Goal: Task Accomplishment & Management: Complete application form

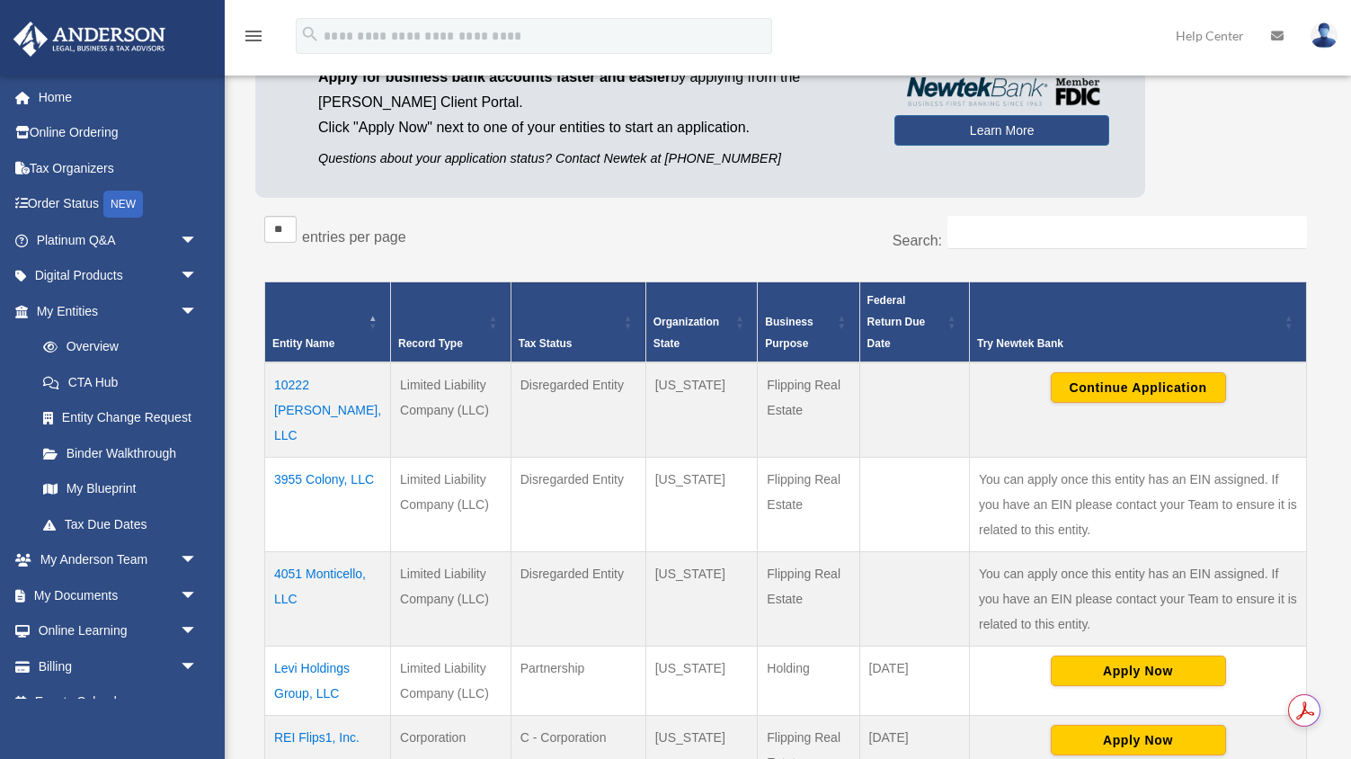
scroll to position [281, 0]
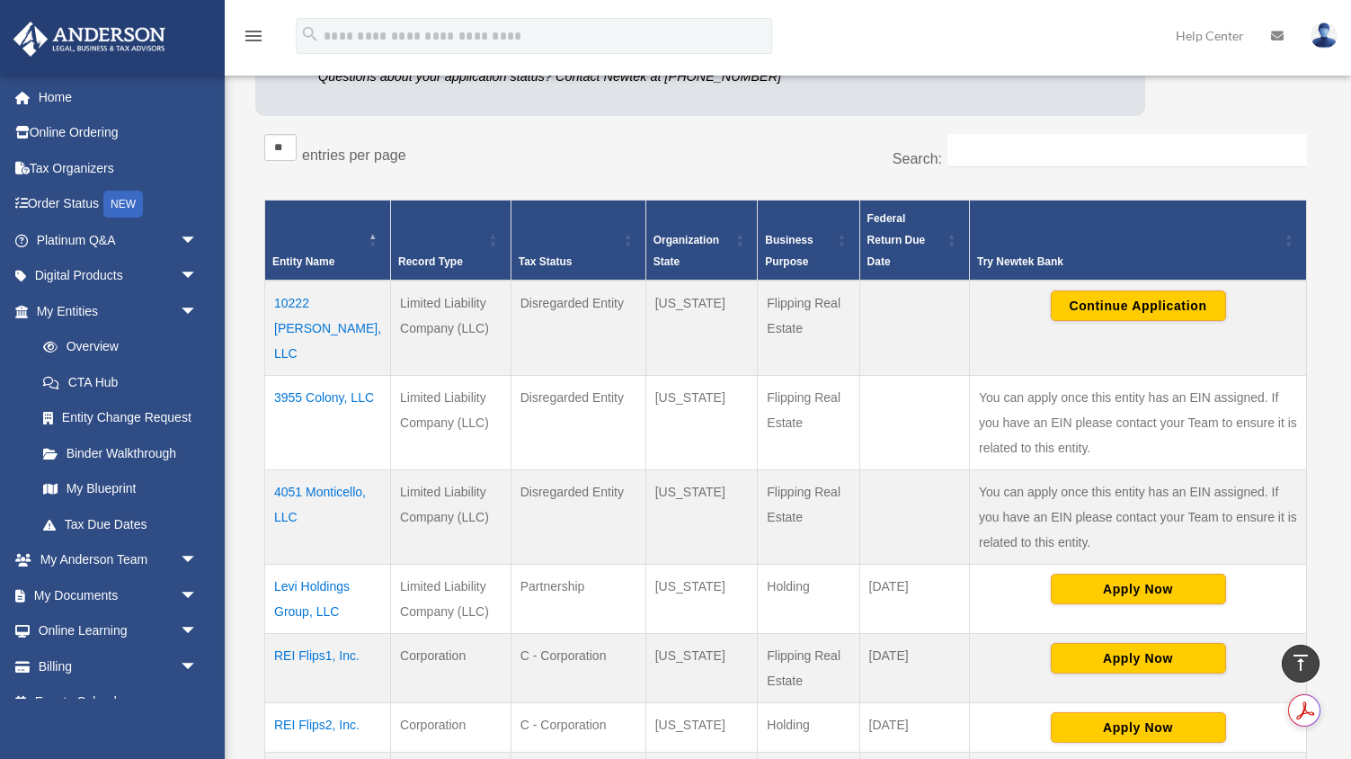
click at [339, 376] on td "3955 Colony, LLC" at bounding box center [328, 423] width 126 height 94
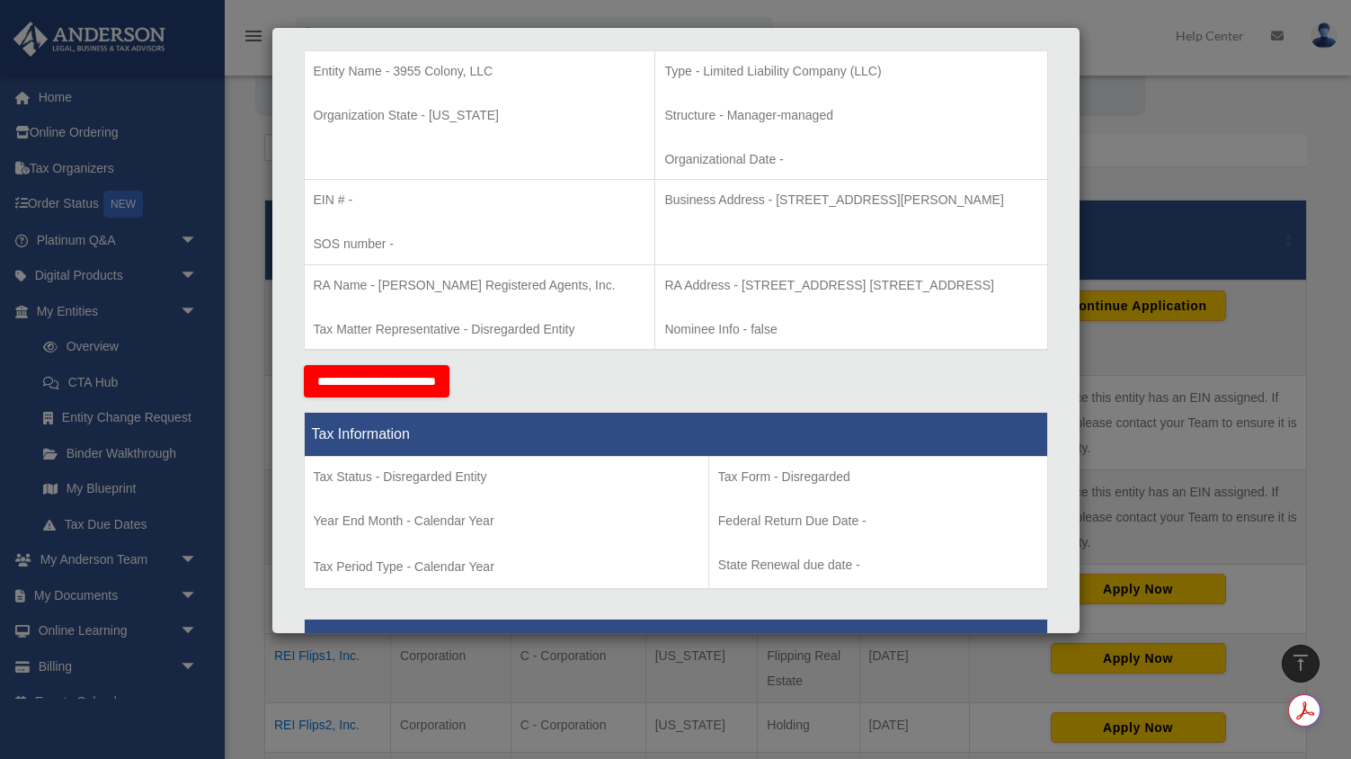
scroll to position [379, 0]
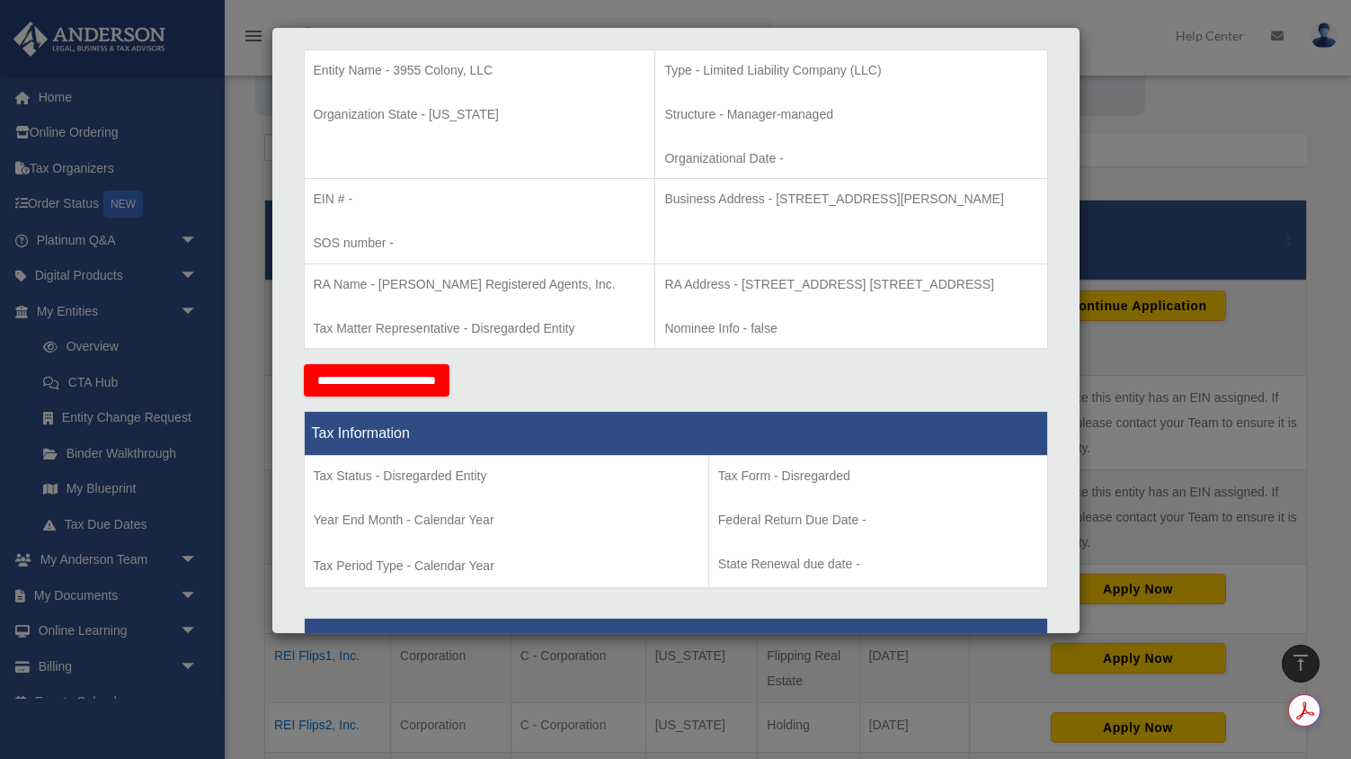
click at [441, 377] on input "**********" at bounding box center [377, 380] width 146 height 32
click at [1236, 442] on div "Details × Articles Sent Organizational Date" at bounding box center [675, 379] width 1351 height 759
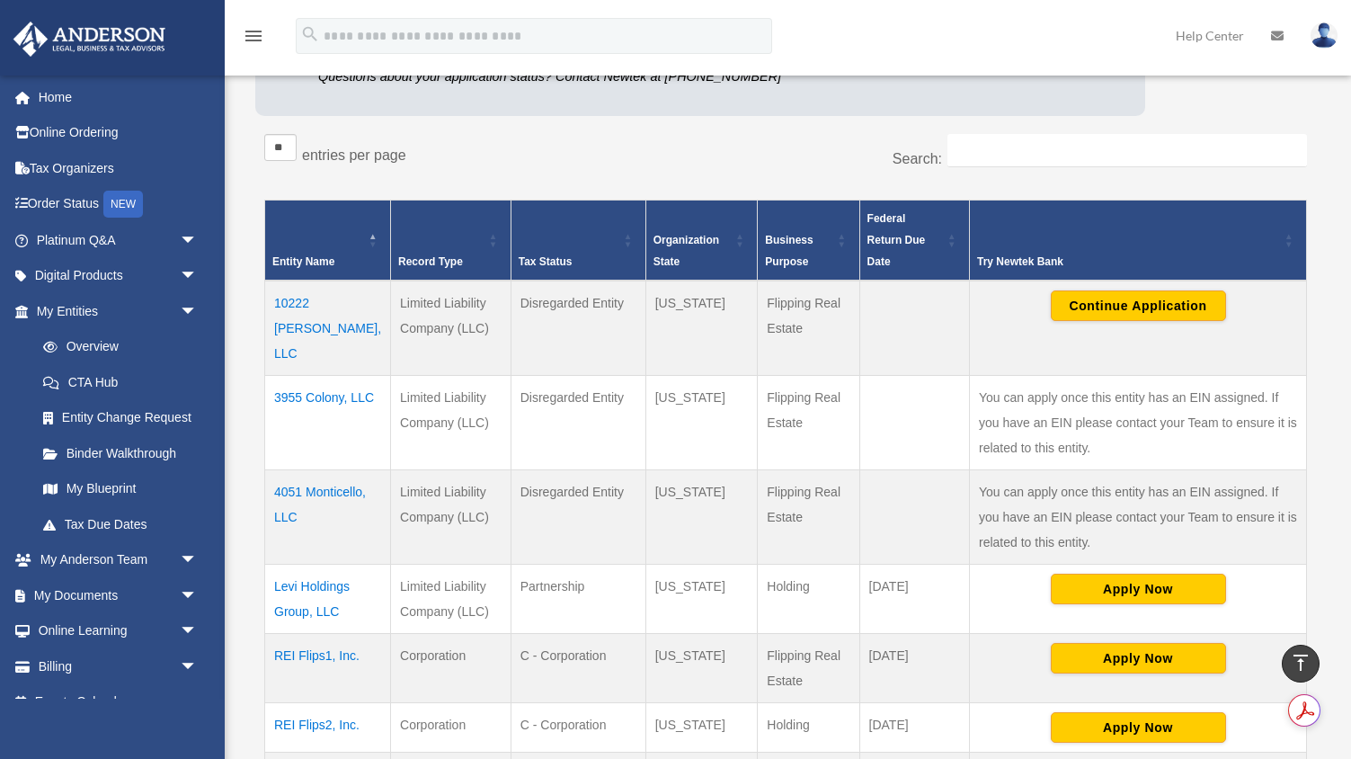
click at [320, 470] on td "4051 Monticello, LLC" at bounding box center [328, 517] width 126 height 94
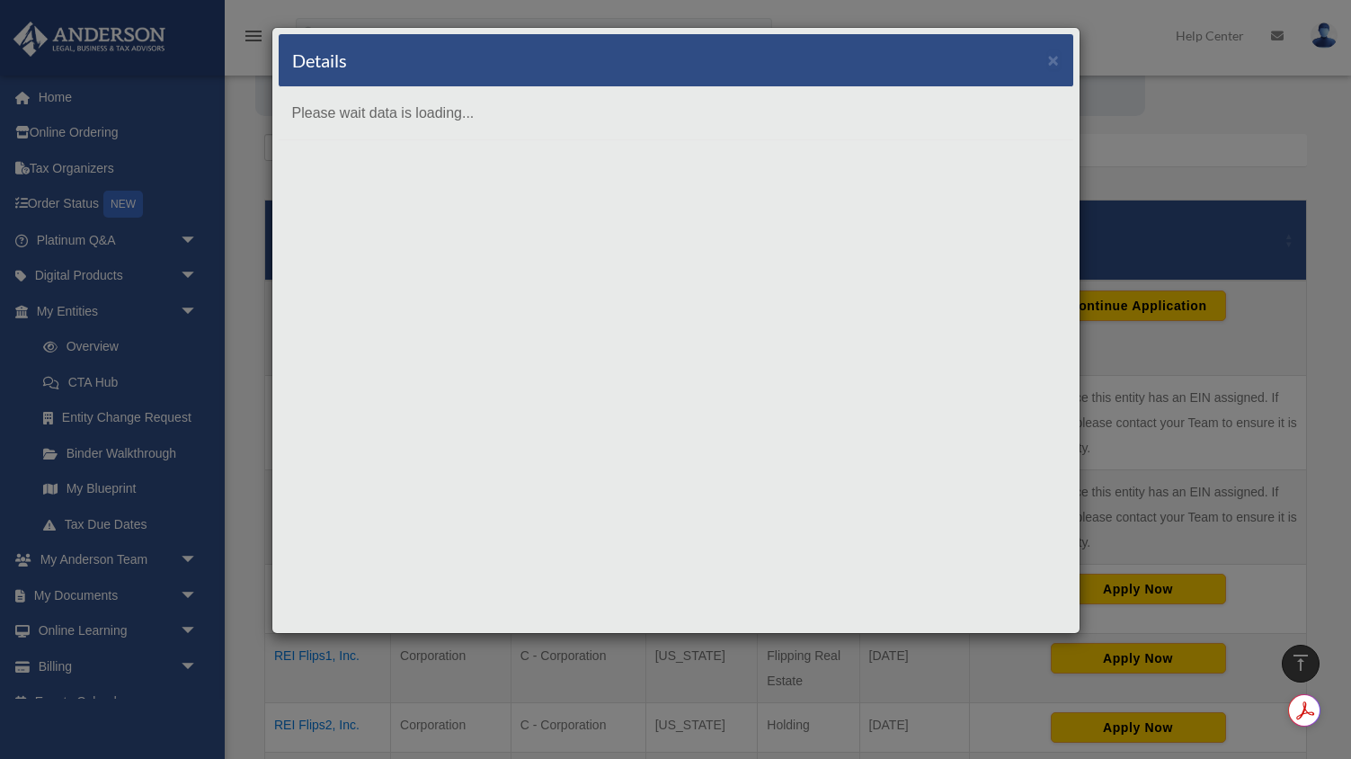
scroll to position [0, 0]
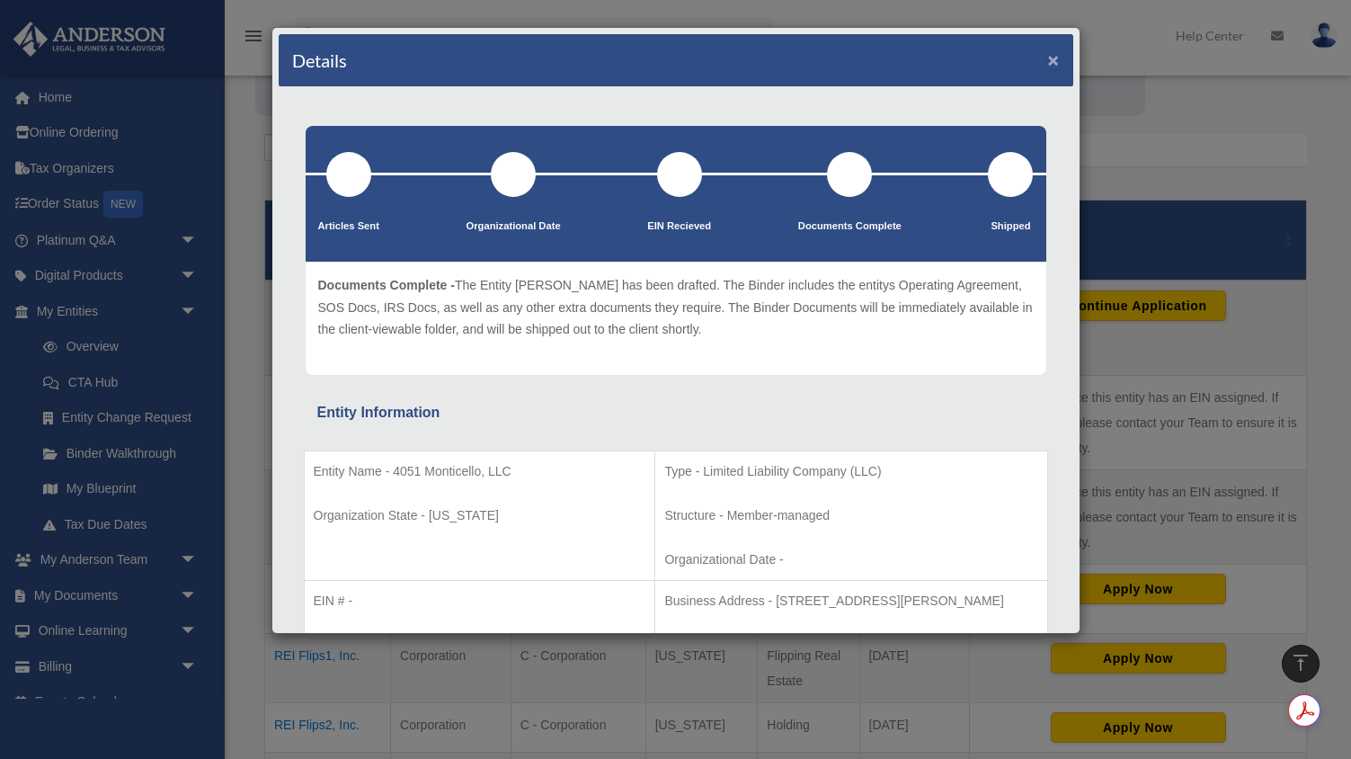
click at [1058, 64] on button "×" at bounding box center [1054, 59] width 12 height 19
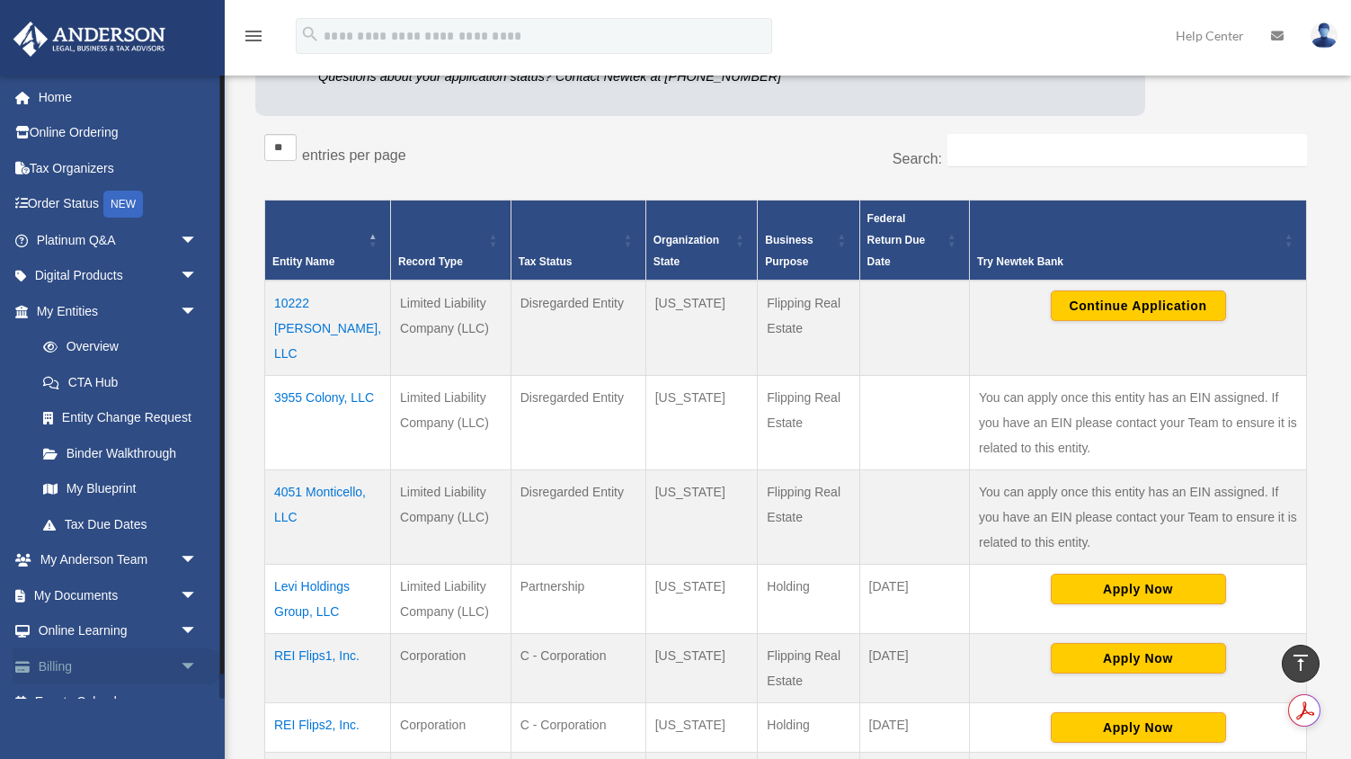
click at [195, 665] on span "arrow_drop_down" at bounding box center [198, 666] width 36 height 37
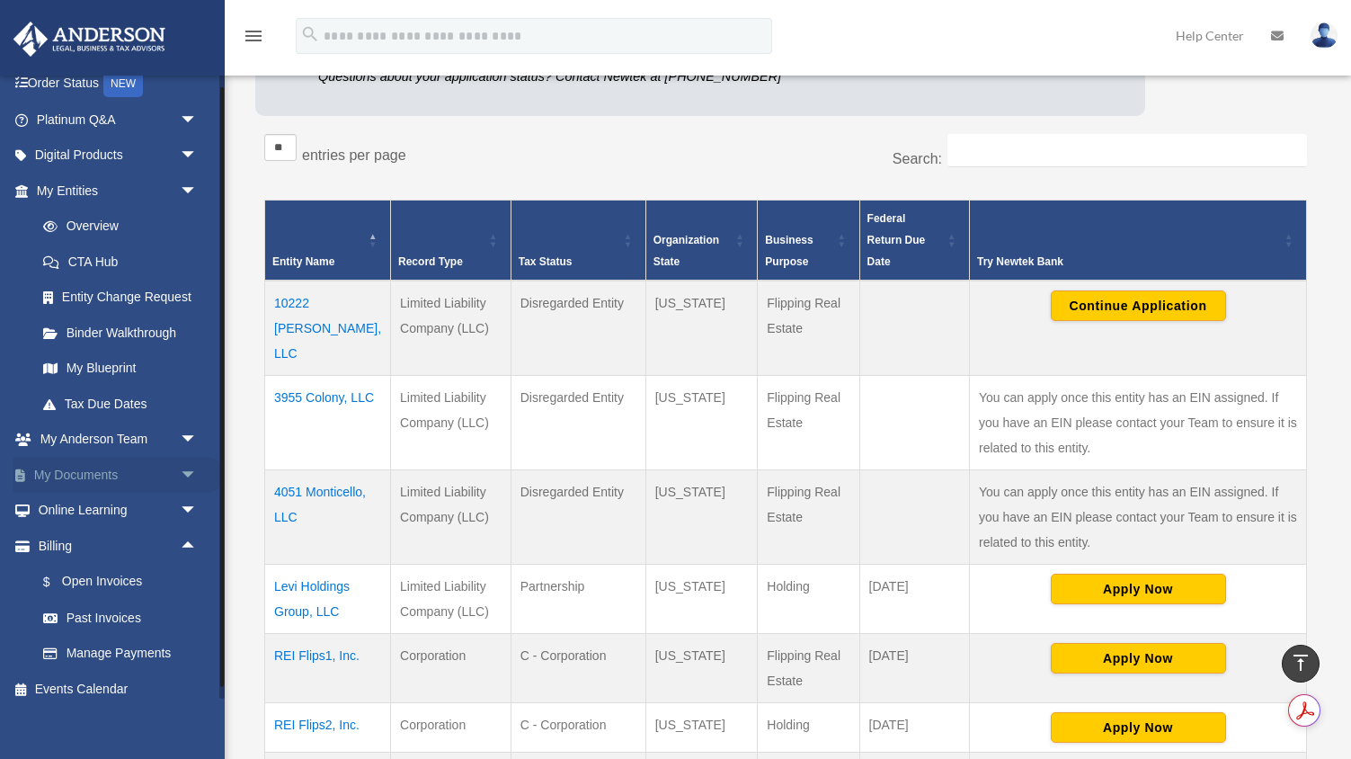
scroll to position [128, 0]
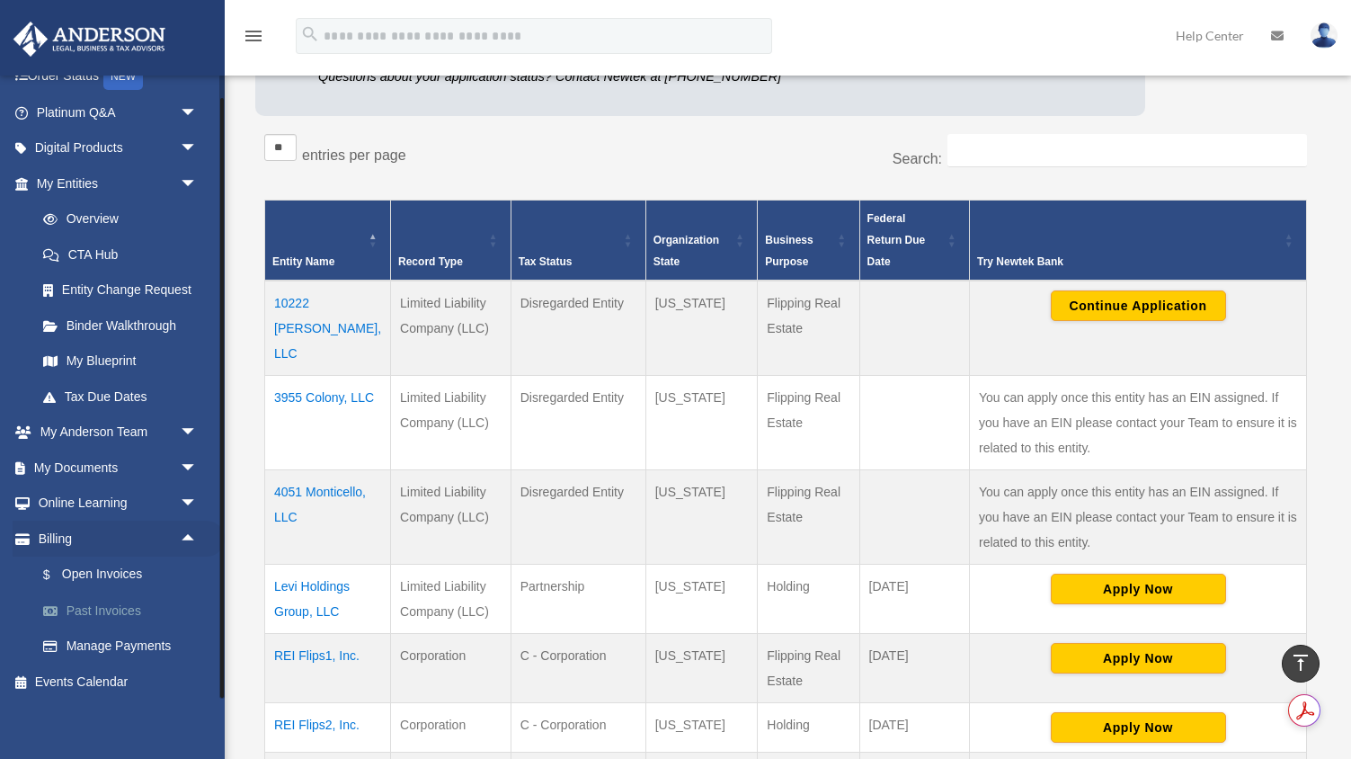
click at [102, 613] on link "Past Invoices" at bounding box center [125, 610] width 200 height 36
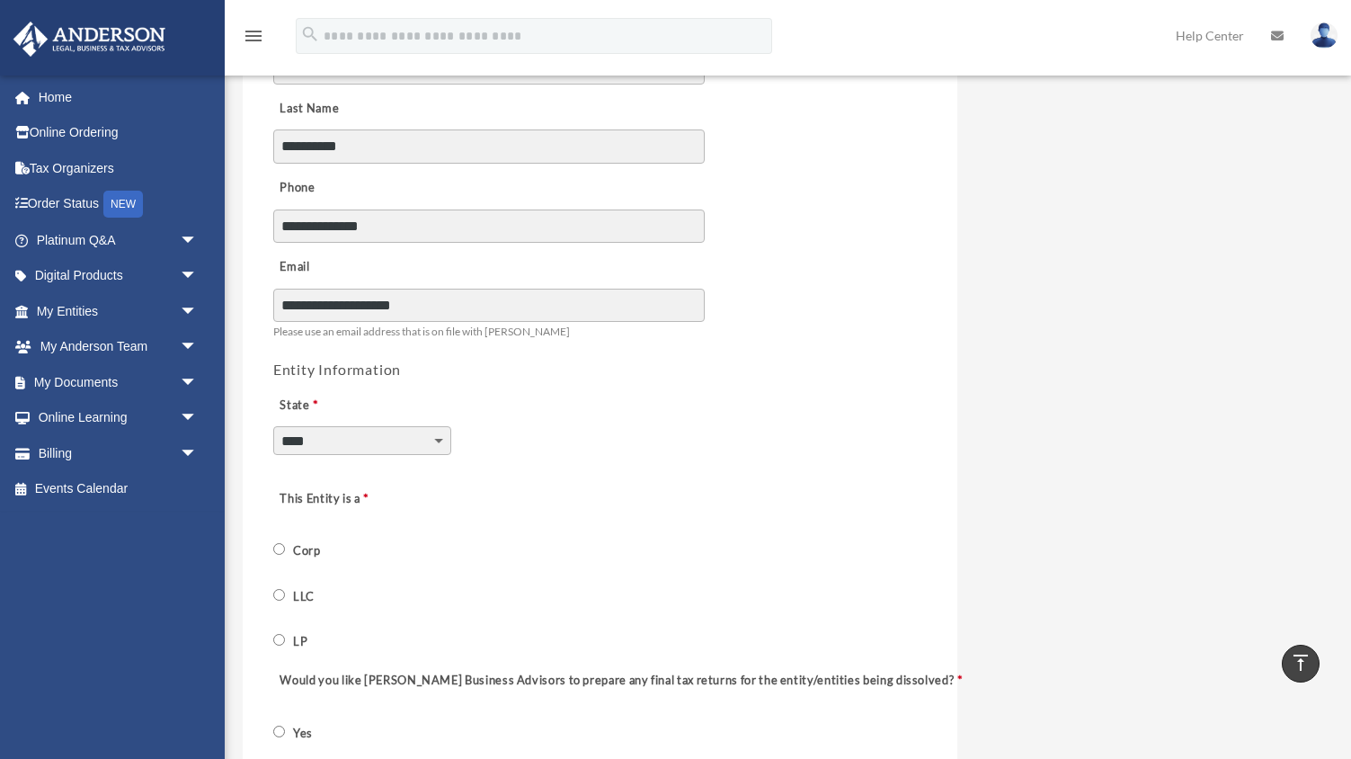
scroll to position [342, 0]
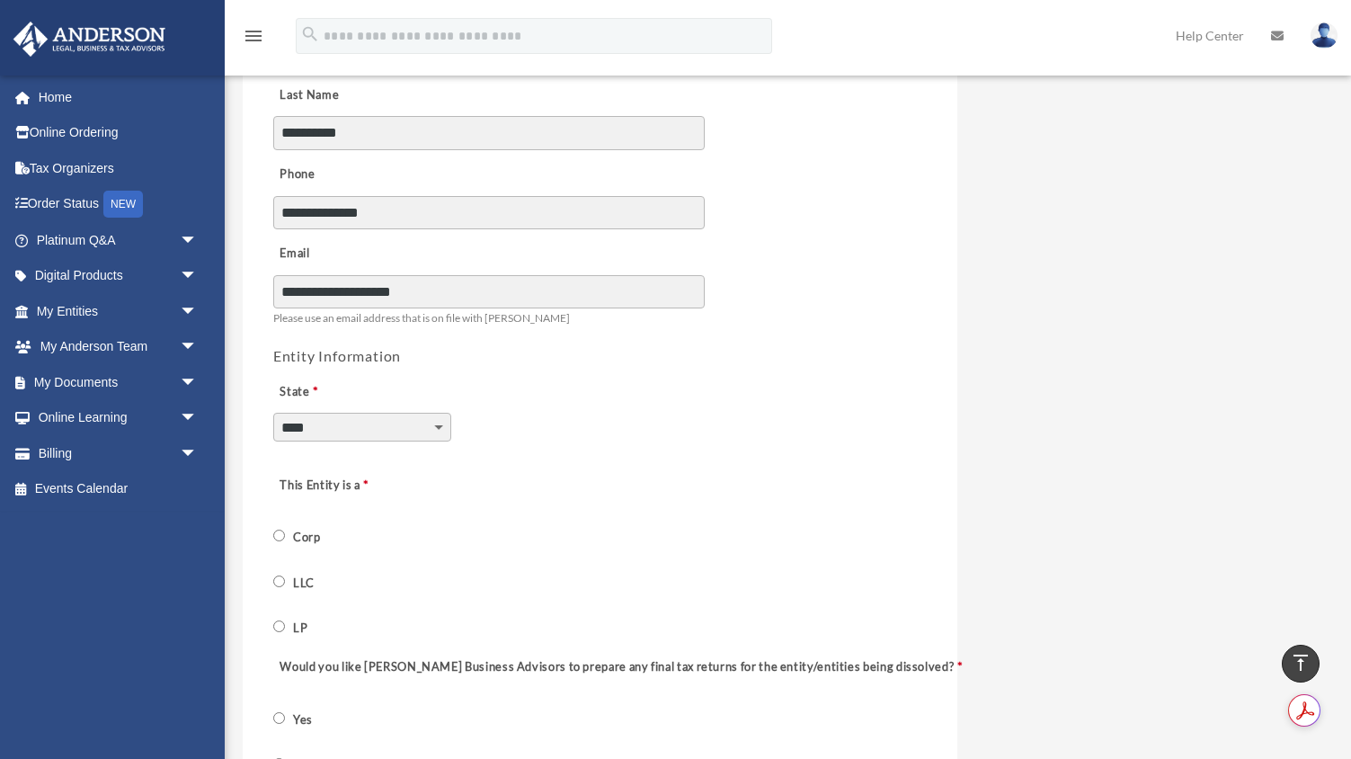
click at [280, 587] on span "LLC" at bounding box center [305, 581] width 65 height 31
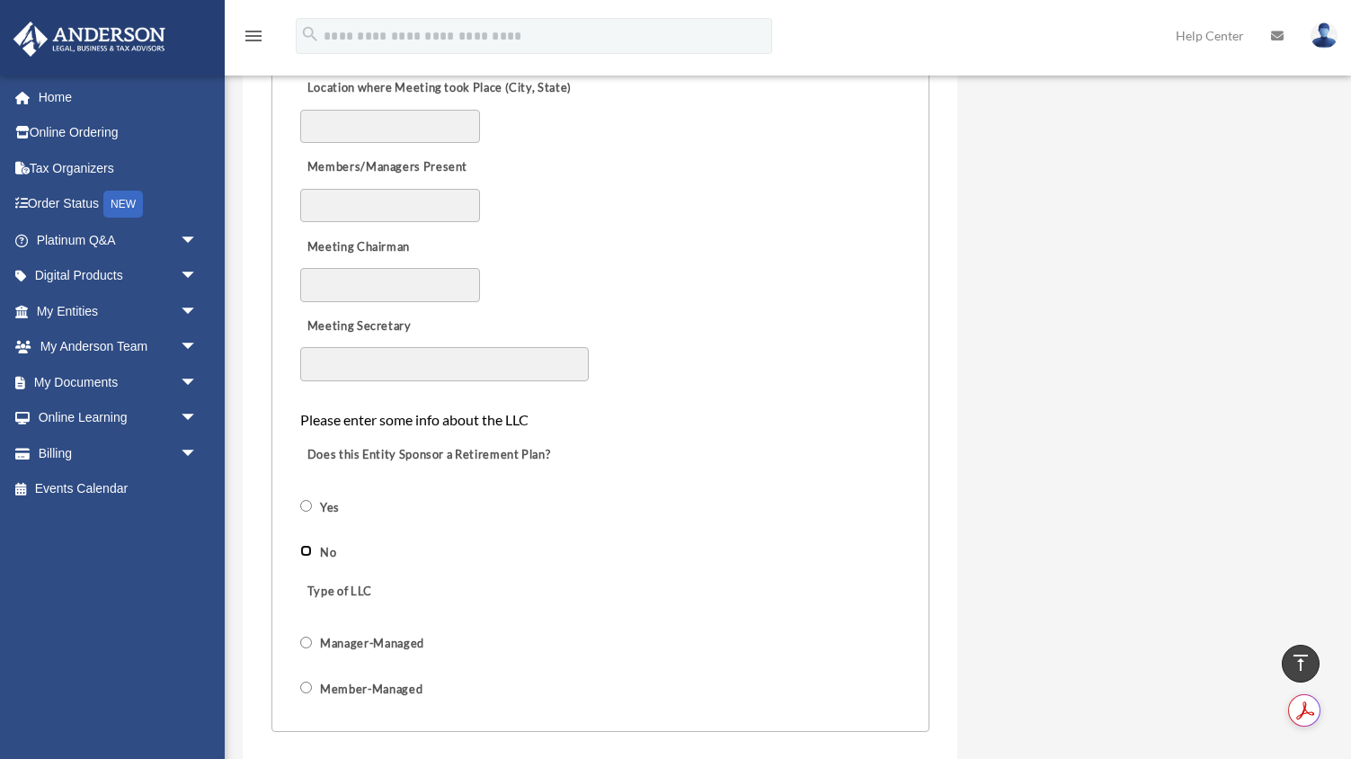
scroll to position [1160, 0]
click at [298, 644] on fieldset "**********" at bounding box center [600, 285] width 658 height 891
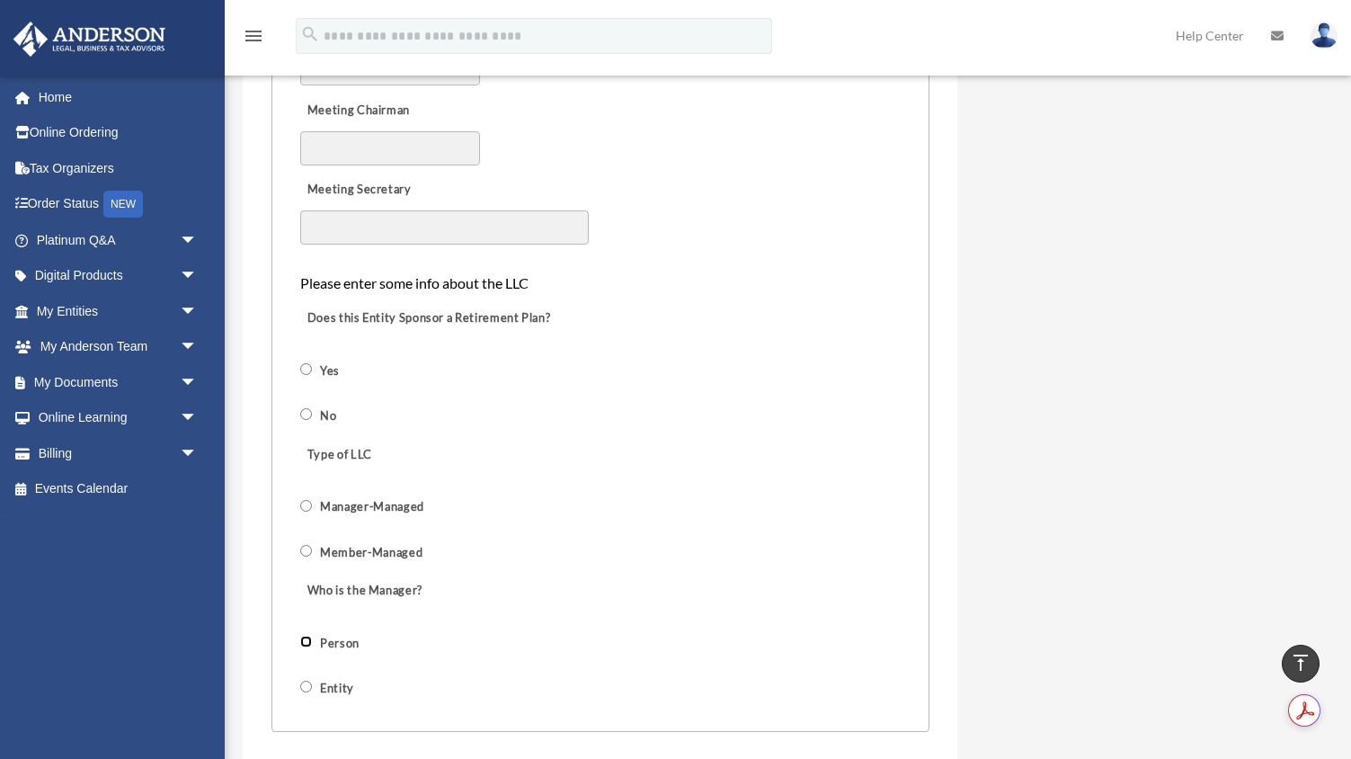
scroll to position [1375, 0]
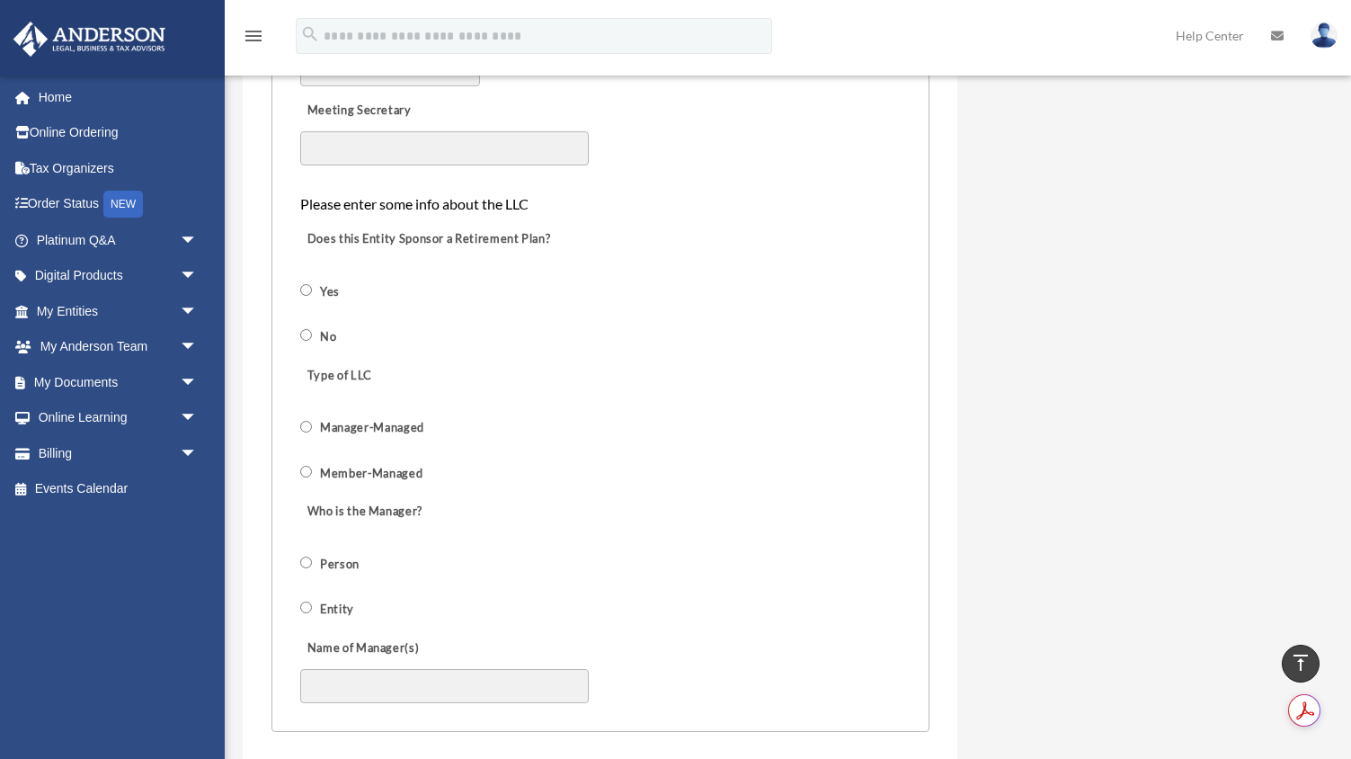
click at [310, 613] on span "Entity" at bounding box center [338, 607] width 77 height 31
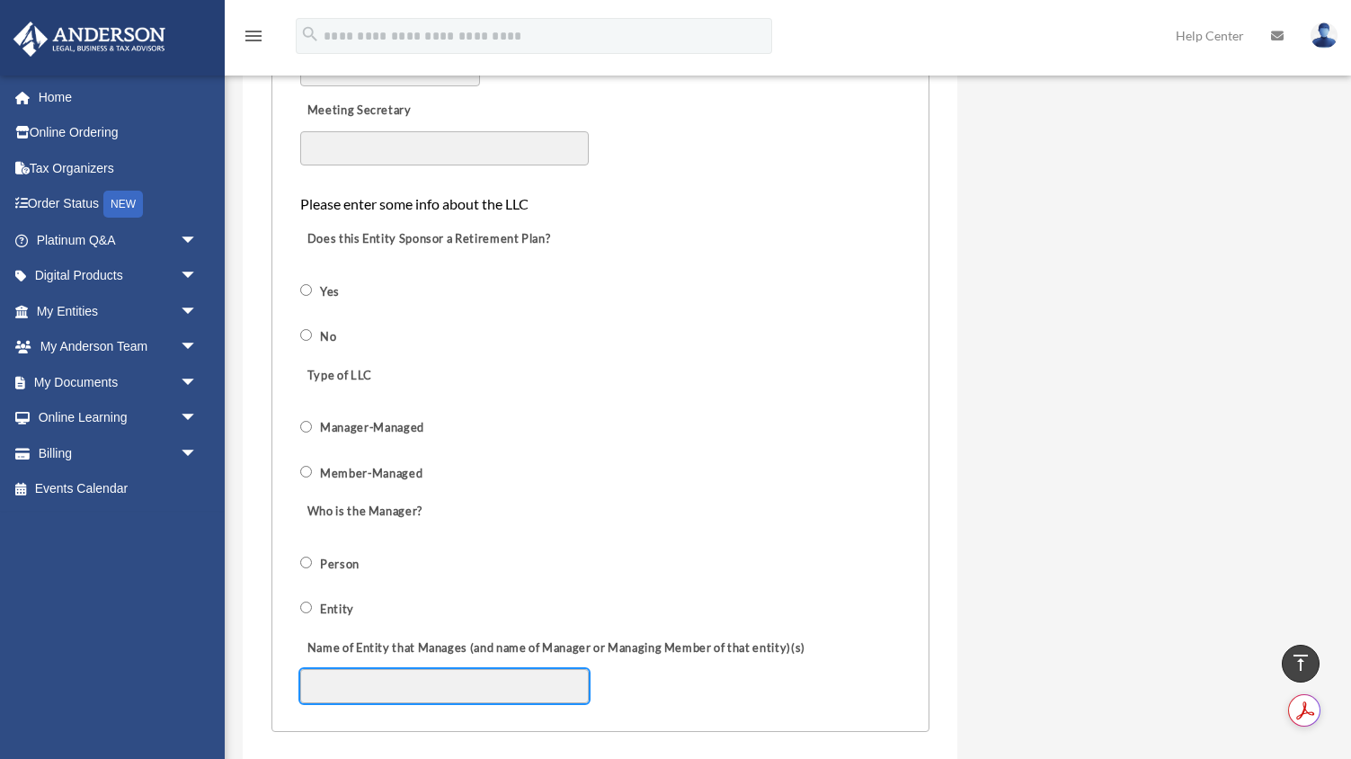
click at [354, 676] on input "Name of Entity that Manages (and name of Manager or Managing Member of that ent…" at bounding box center [444, 686] width 289 height 34
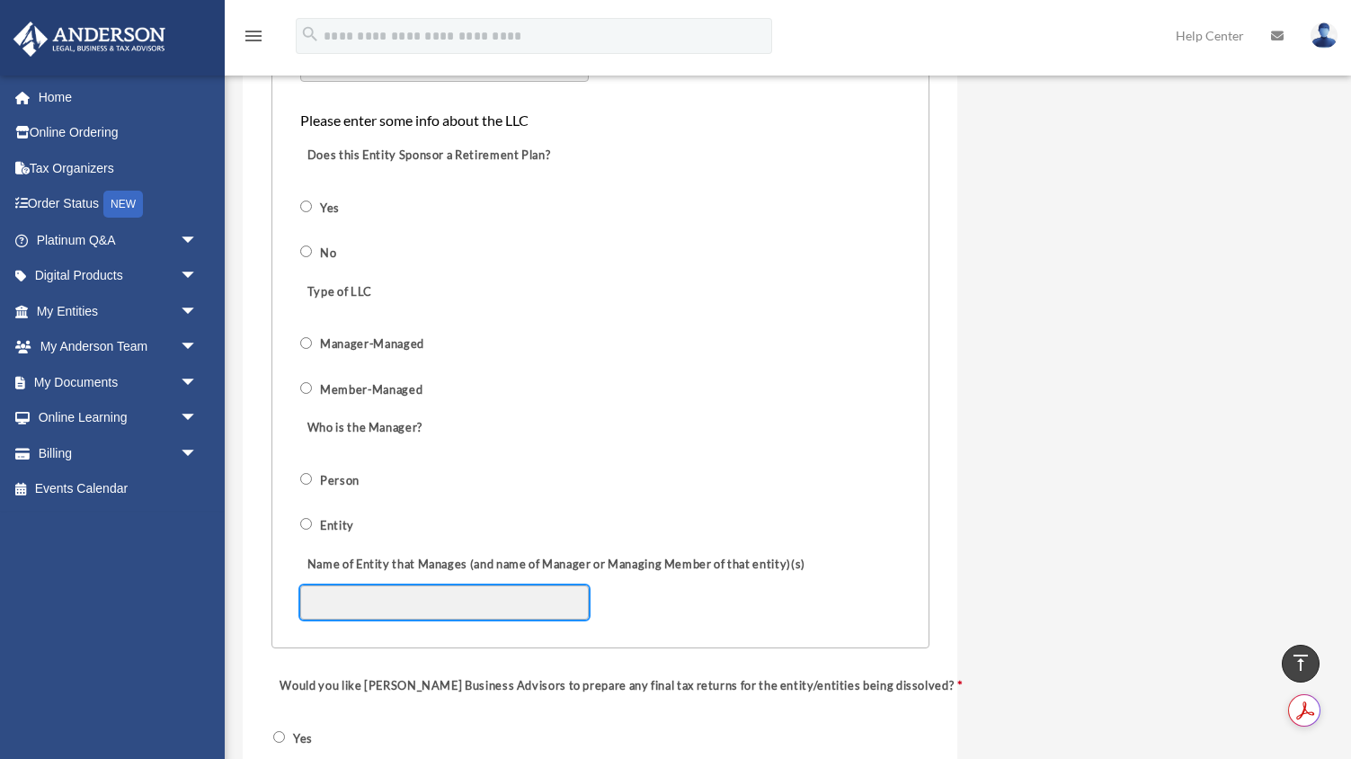
scroll to position [1463, 0]
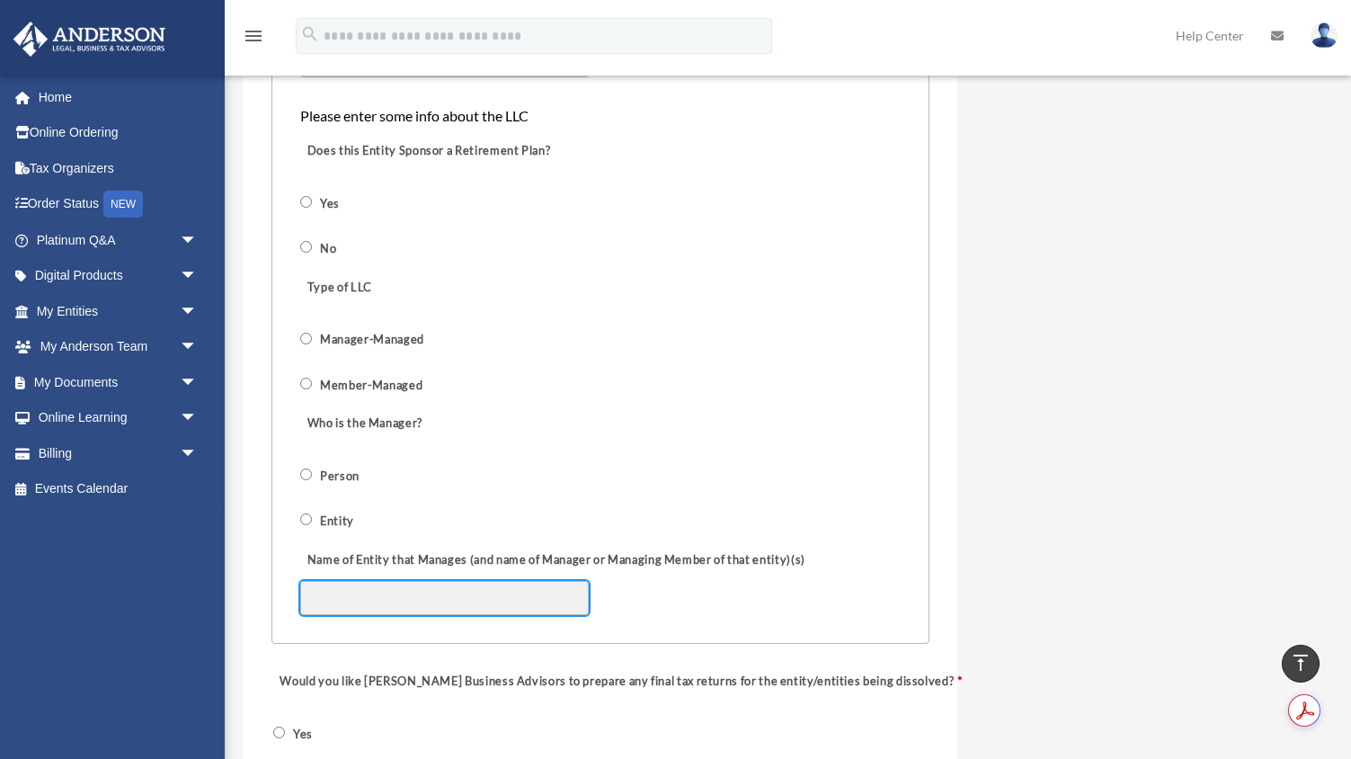
click at [408, 590] on input "Name of Entity that Manages (and name of Manager or Managing Member of that ent…" at bounding box center [444, 598] width 289 height 34
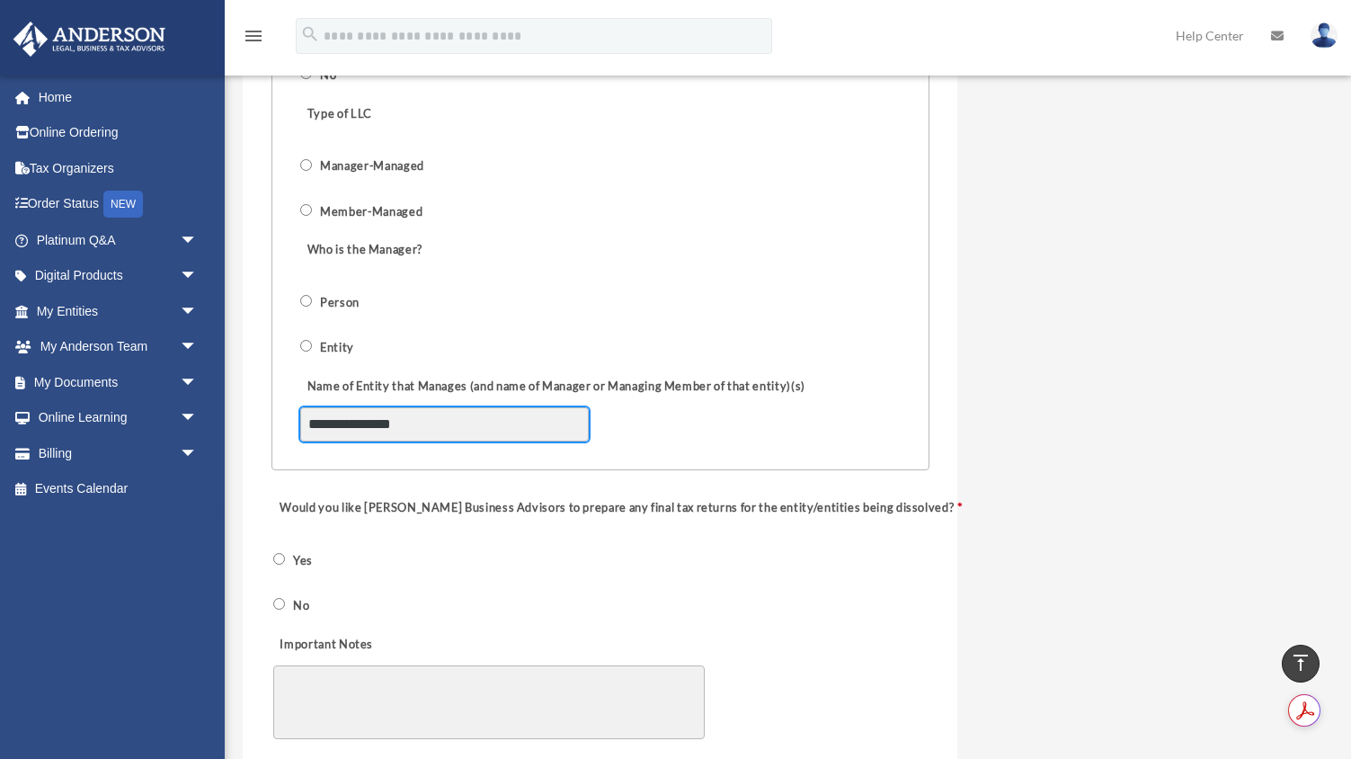
scroll to position [1637, 0]
type input "**********"
click at [331, 669] on textarea "Important Notes" at bounding box center [489, 701] width 432 height 74
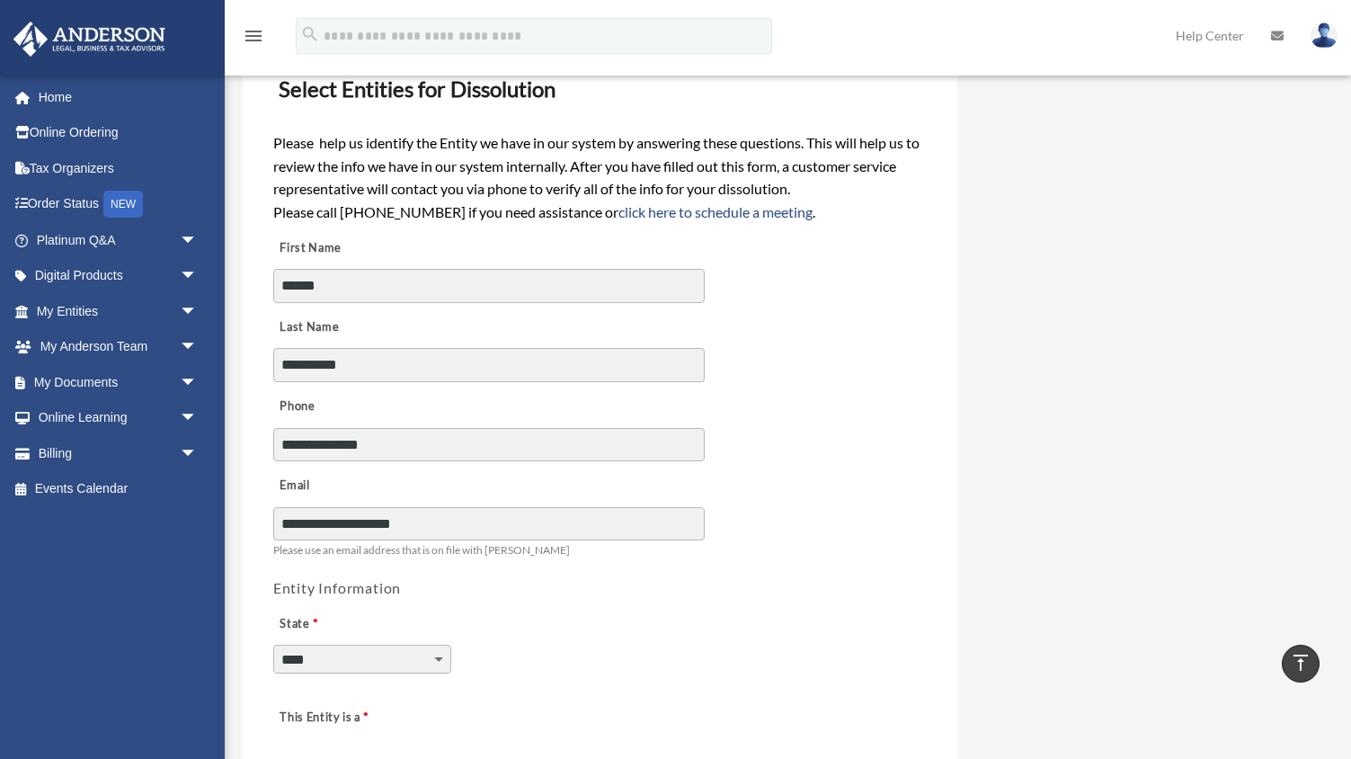
scroll to position [0, 0]
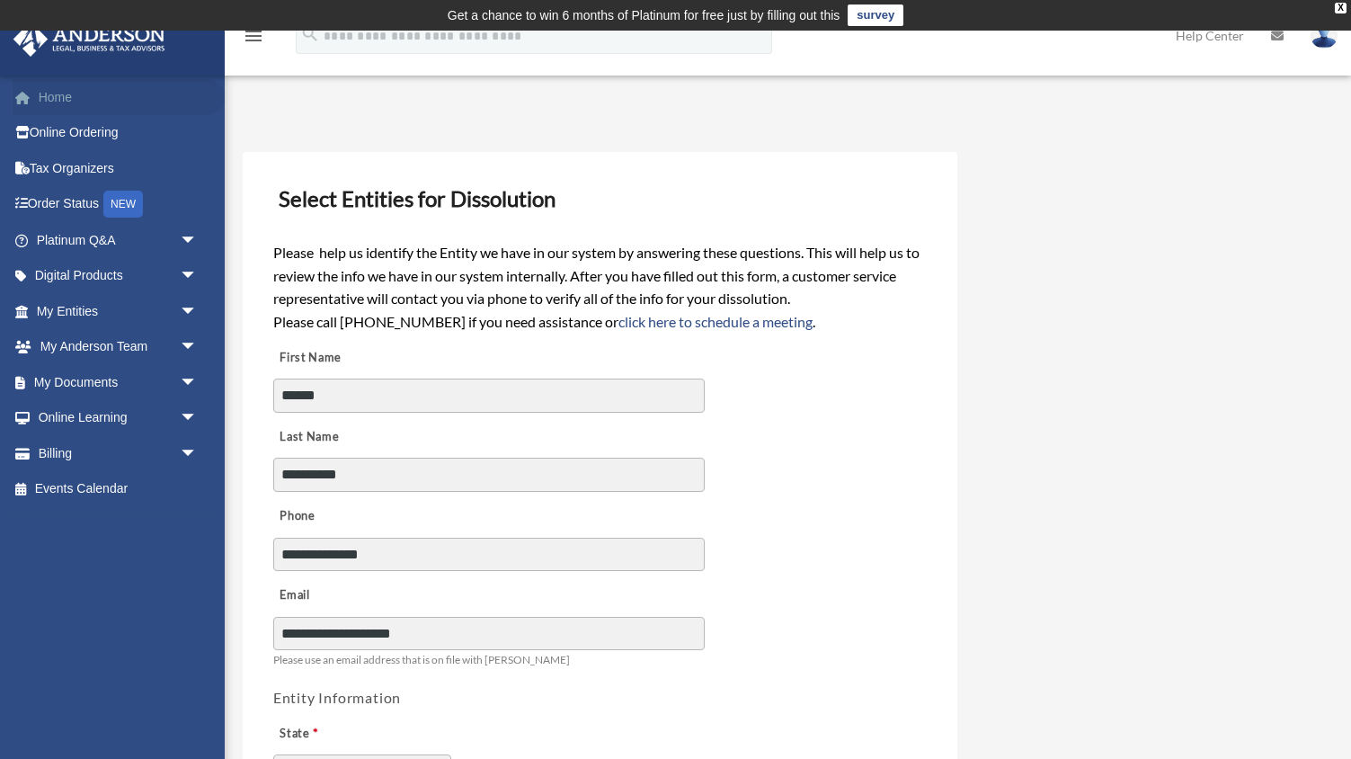
type textarea "**********"
click at [73, 96] on link "Home" at bounding box center [119, 97] width 212 height 36
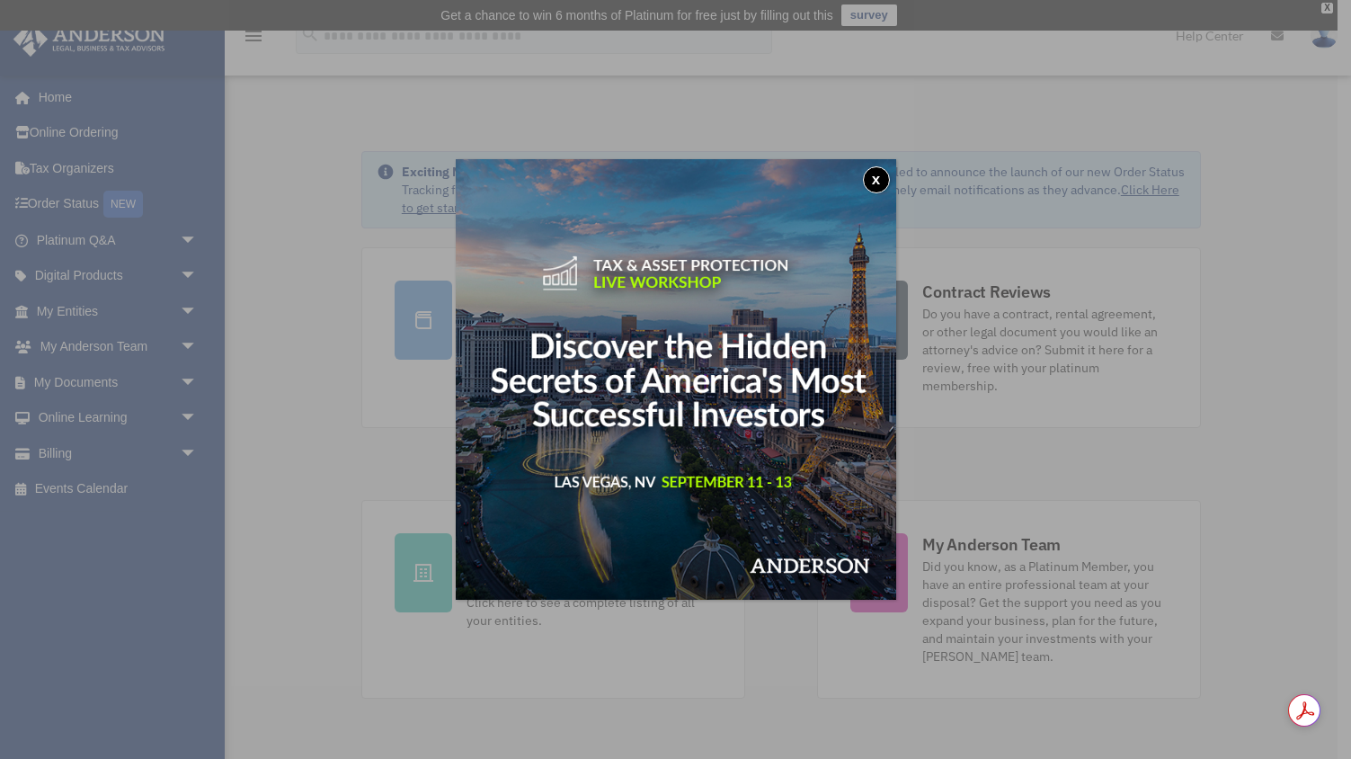
click at [884, 180] on button "x" at bounding box center [876, 179] width 27 height 27
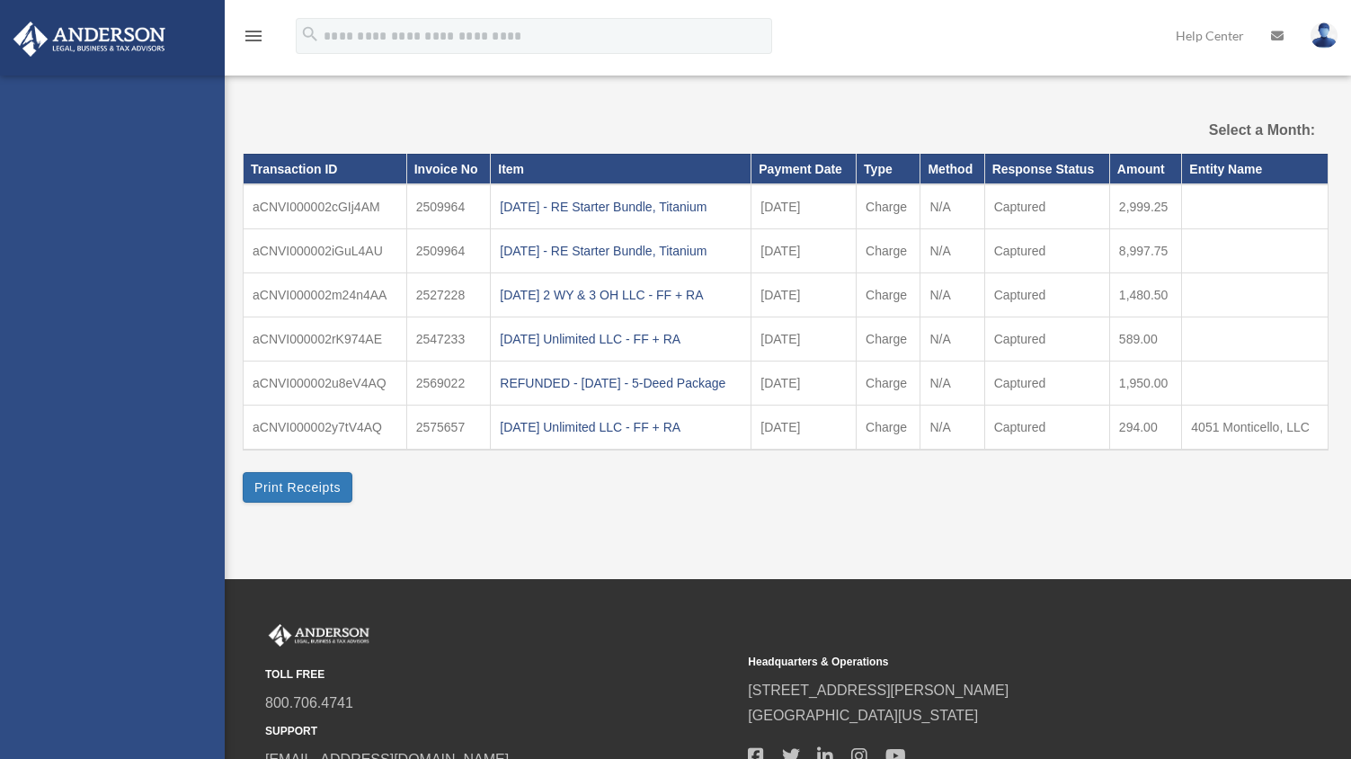
select select
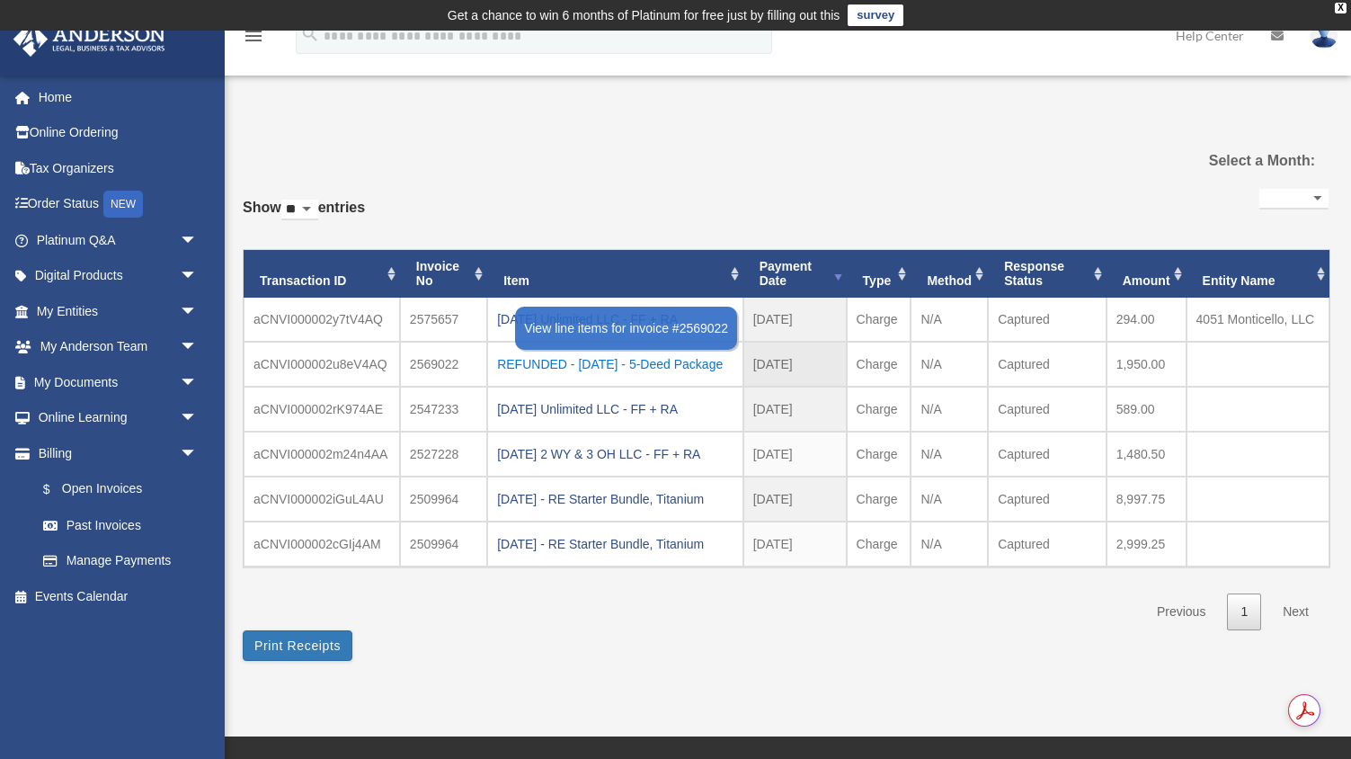
click at [532, 365] on div "REFUNDED - 2025.08.13 - 5-Deed Package" at bounding box center [615, 364] width 236 height 25
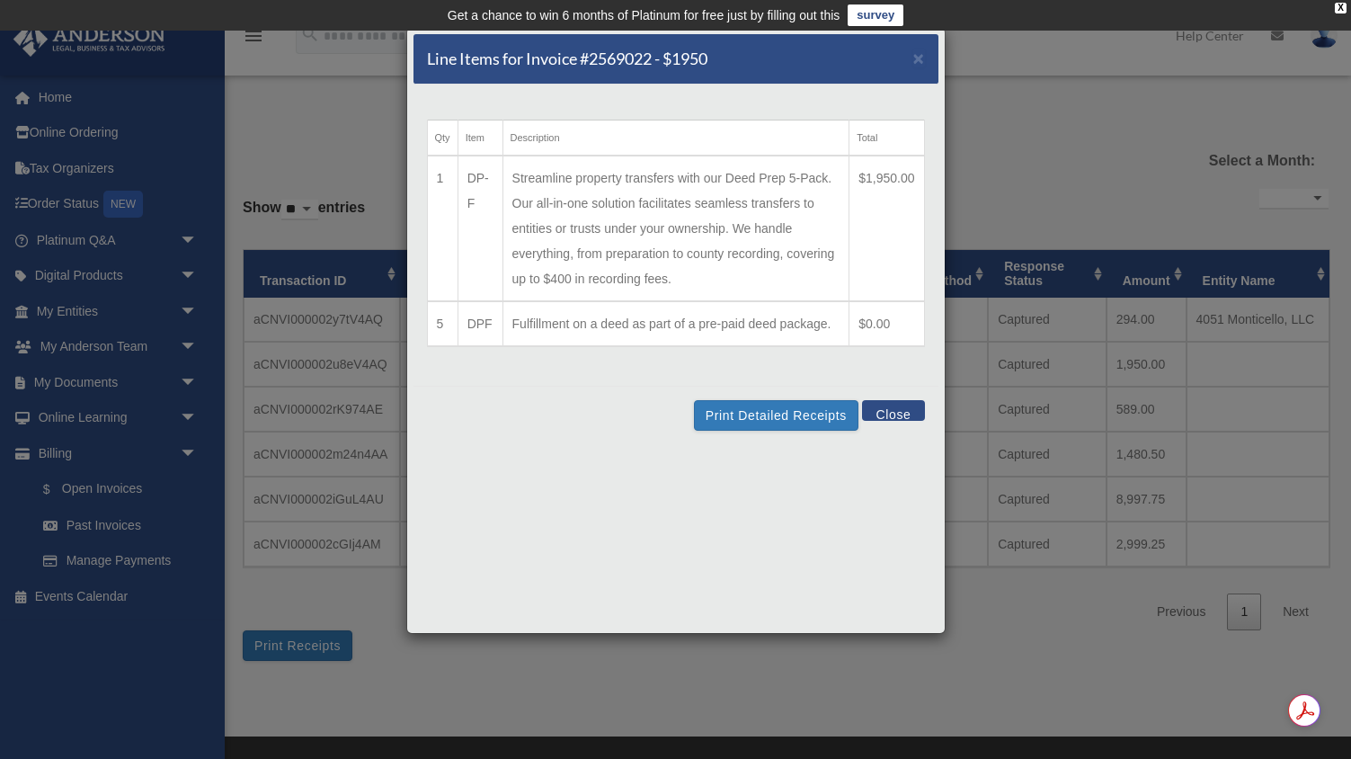
click at [886, 414] on button "Close" at bounding box center [893, 410] width 62 height 21
